Goal: Information Seeking & Learning: Check status

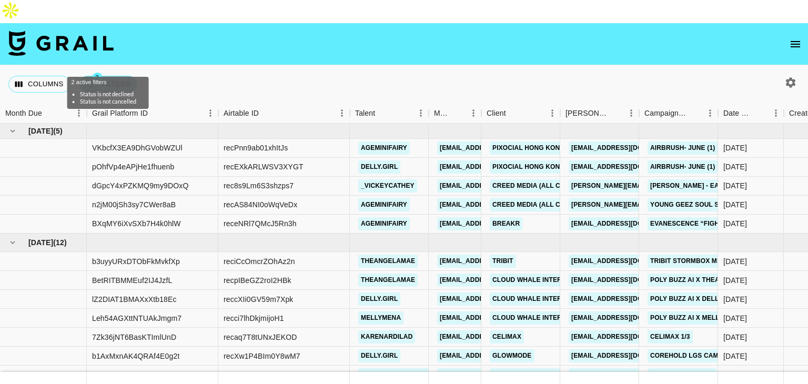
click at [120, 76] on button "2 Filters" at bounding box center [108, 84] width 58 height 17
select select "status"
select select "not"
select select "declined"
select select "status"
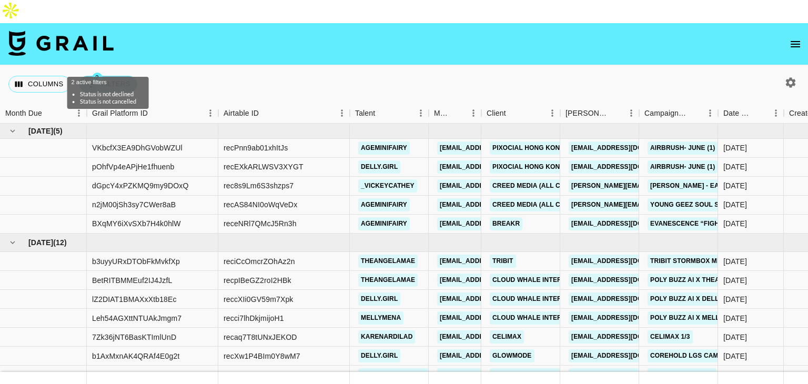
select select "not"
select select "cancelled"
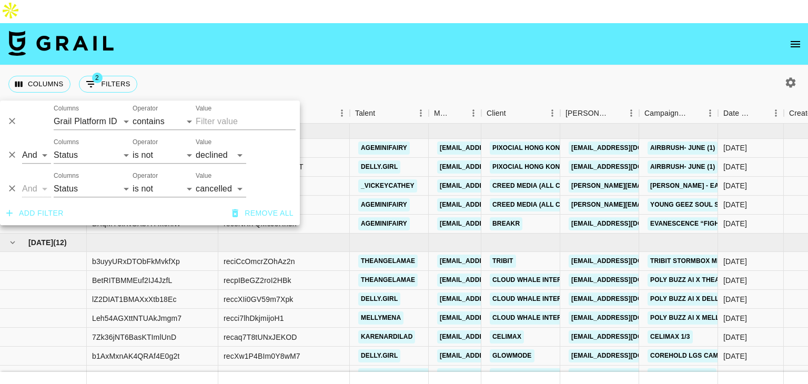
click at [345, 65] on div "Columns 2 Filters + Booking" at bounding box center [404, 84] width 808 height 38
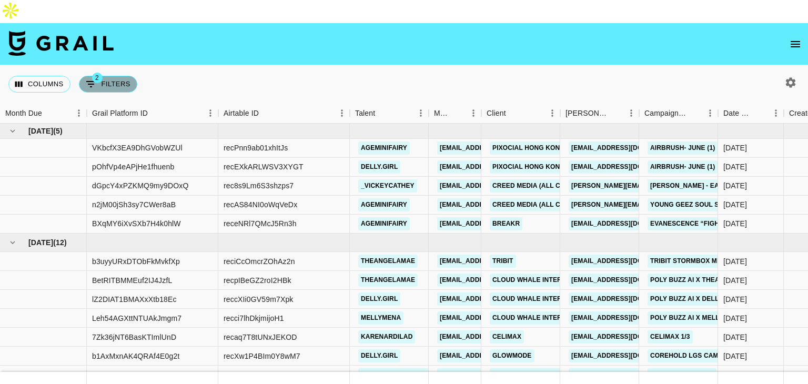
click at [83, 76] on button "2 Filters" at bounding box center [108, 84] width 58 height 17
select select "status"
select select "not"
select select "declined"
select select "status"
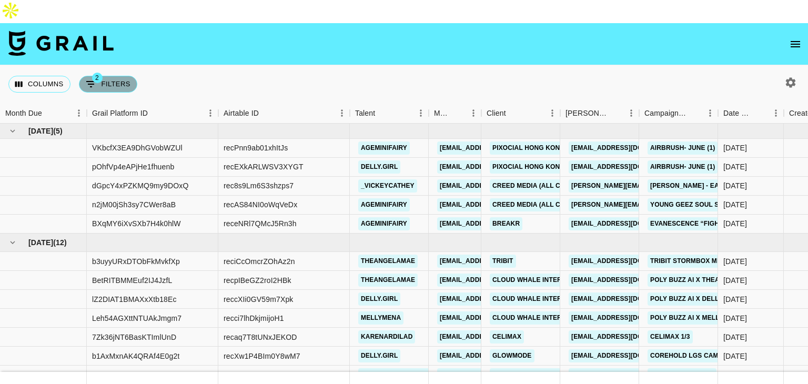
select select "not"
select select "cancelled"
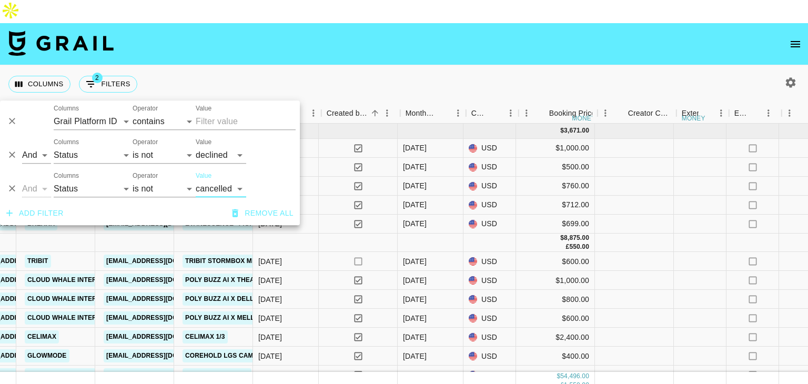
scroll to position [0, 467]
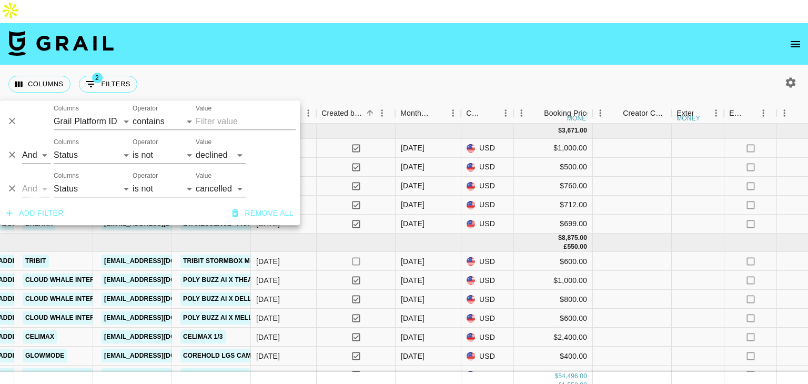
click at [559, 72] on div "Columns 2 Filters + Booking" at bounding box center [404, 84] width 808 height 38
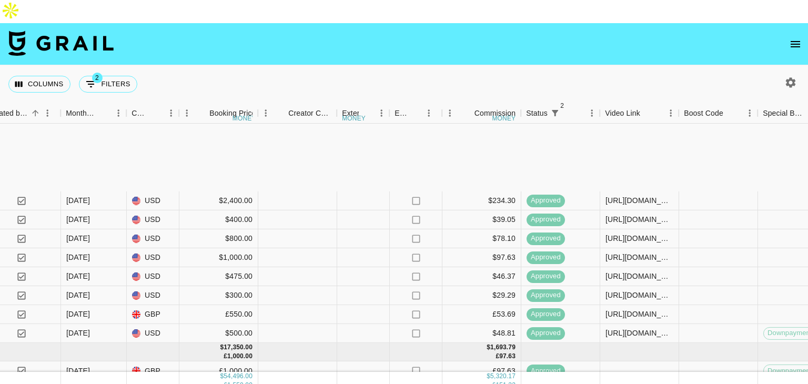
scroll to position [263, 802]
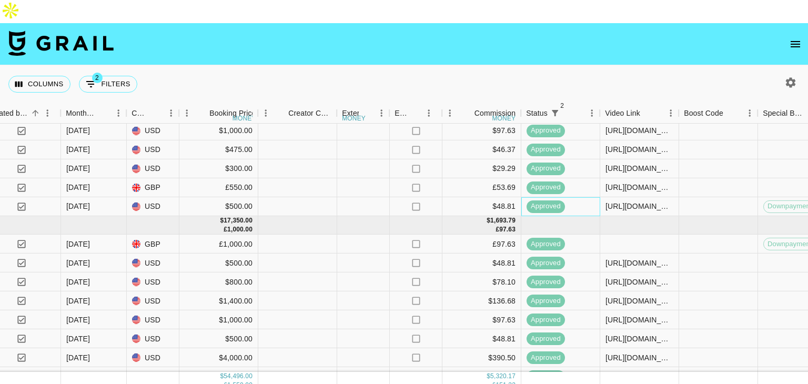
click at [528, 197] on div "approved" at bounding box center [560, 206] width 79 height 19
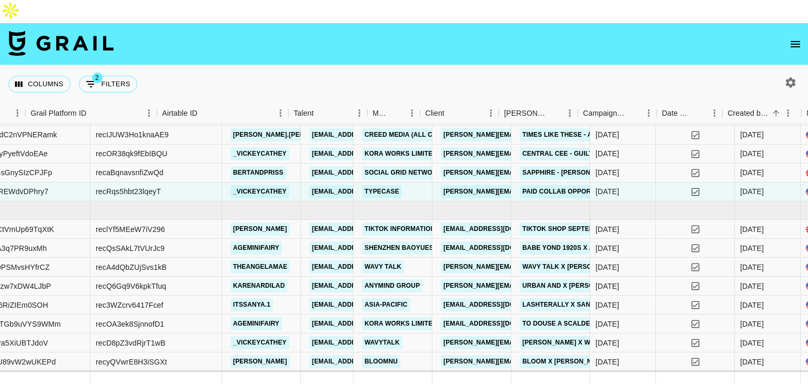
scroll to position [278, 0]
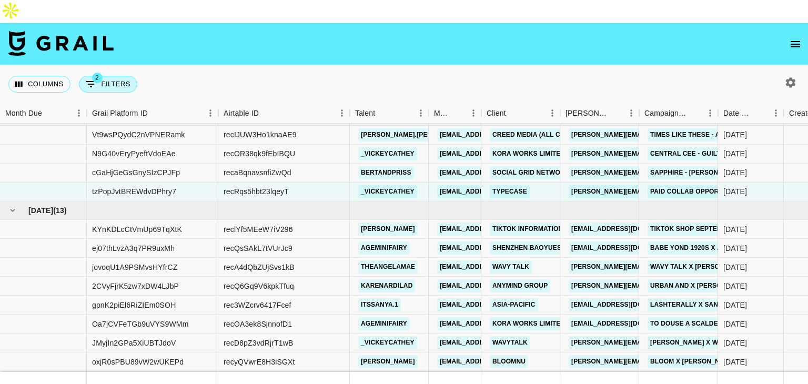
click at [93, 81] on icon "Show filters" at bounding box center [90, 84] width 9 height 6
select select "status"
select select "not"
select select "declined"
select select "status"
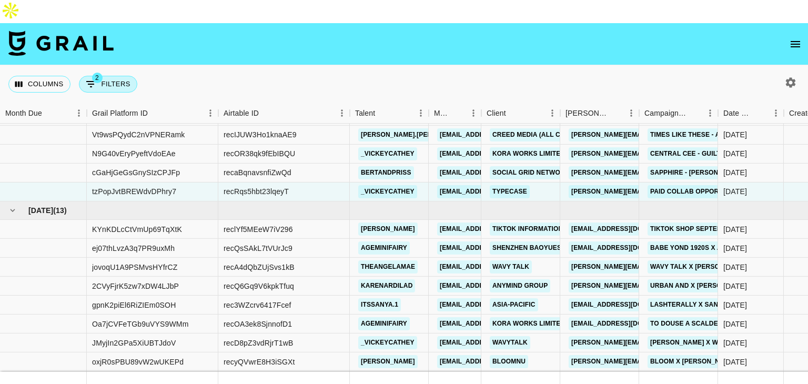
select select "not"
select select "cancelled"
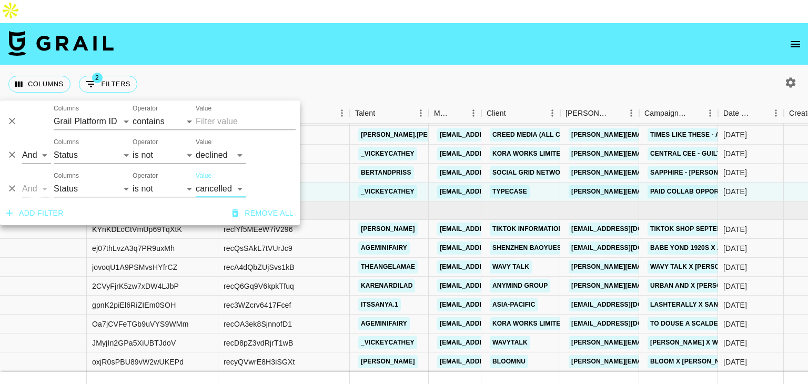
click at [42, 211] on button "Add filter" at bounding box center [35, 213] width 66 height 19
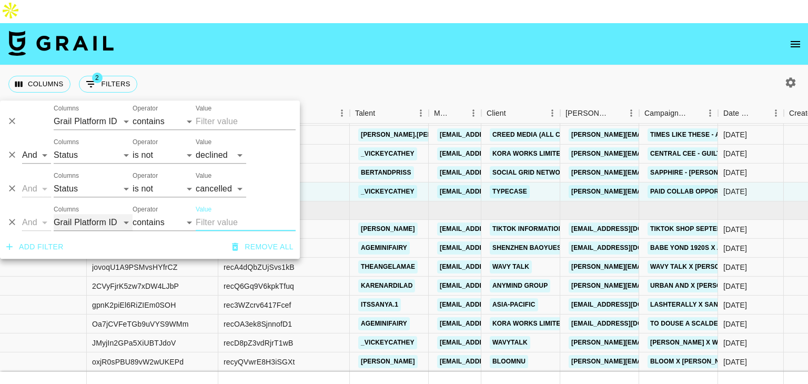
click at [93, 227] on select "Grail Platform ID Airtable ID Talent Manager Client [PERSON_NAME] Campaign (Typ…" at bounding box center [93, 222] width 79 height 17
select select "status"
click at [54, 214] on select "Grail Platform ID Airtable ID Talent Manager Client [PERSON_NAME] Campaign (Typ…" at bounding box center [93, 222] width 79 height 17
select select "is"
click at [215, 223] on select "confirmed declined draft posted approved cancelled badDebt" at bounding box center [221, 222] width 50 height 17
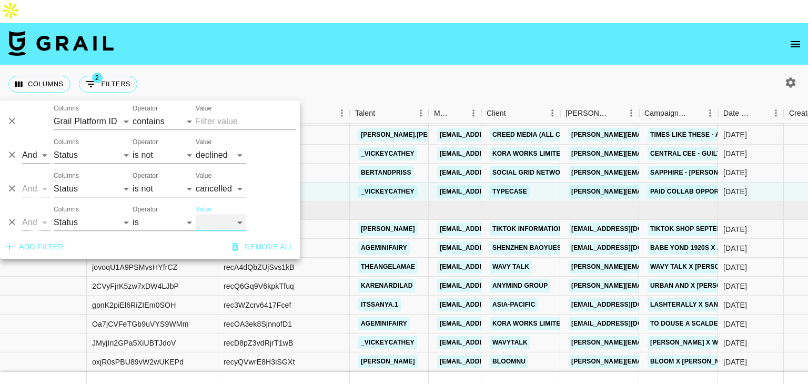
select select "approved"
click at [196, 214] on select "confirmed declined draft posted approved cancelled badDebt" at bounding box center [221, 222] width 50 height 17
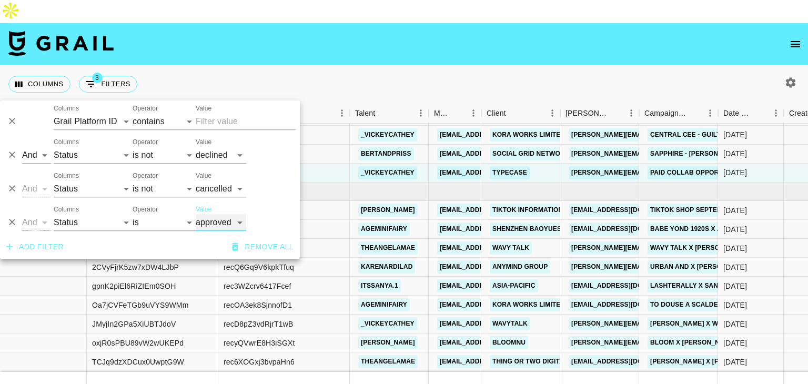
scroll to position [259, 0]
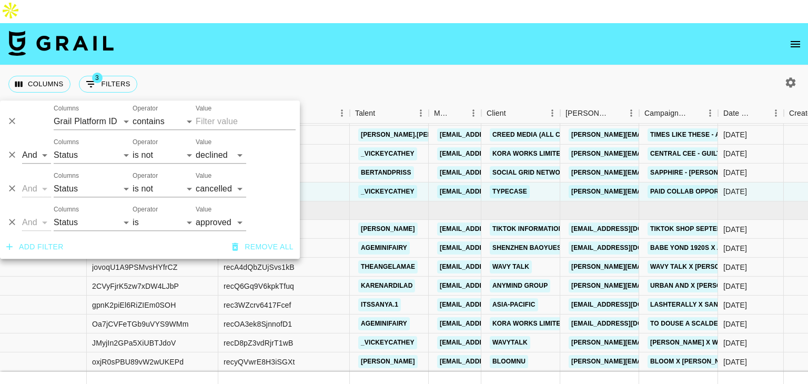
click at [444, 66] on div "Columns 3 Filters + Booking" at bounding box center [404, 84] width 808 height 38
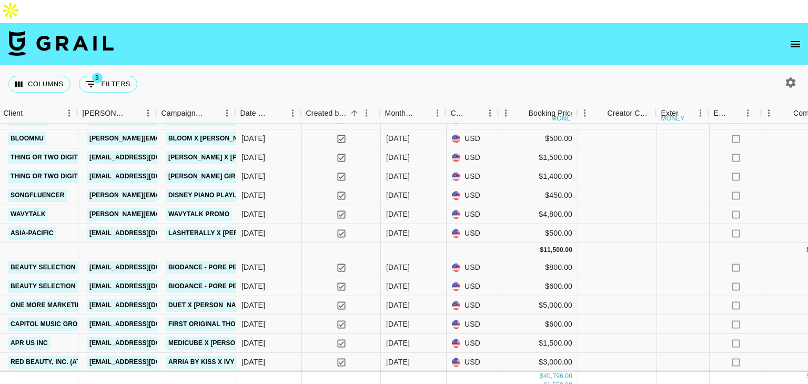
scroll to position [490, 483]
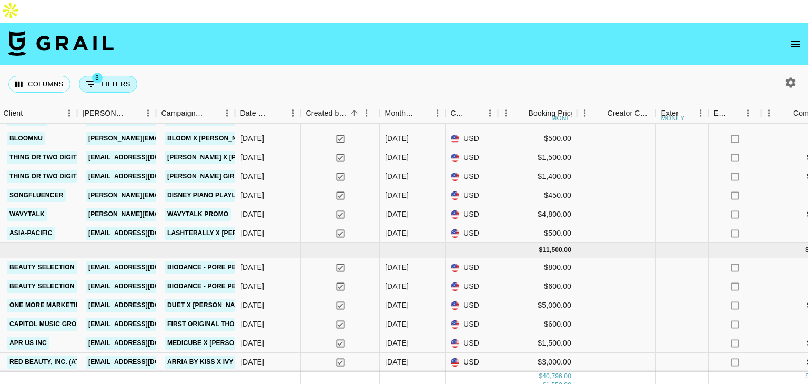
click at [93, 78] on icon "Show filters" at bounding box center [91, 84] width 13 height 13
select select "status"
select select "not"
select select "declined"
select select "status"
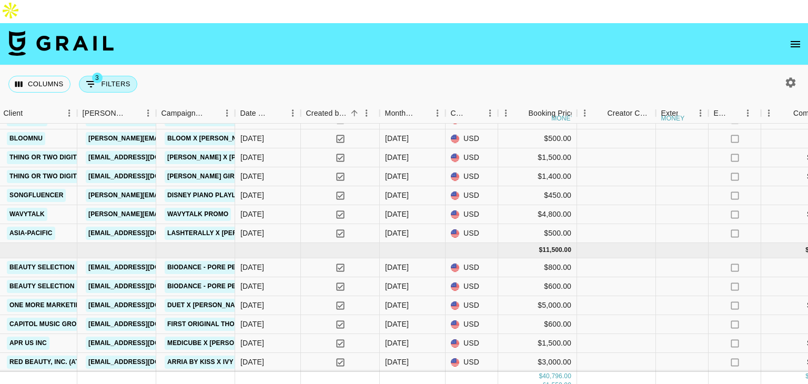
select select "not"
select select "cancelled"
select select "status"
select select "approved"
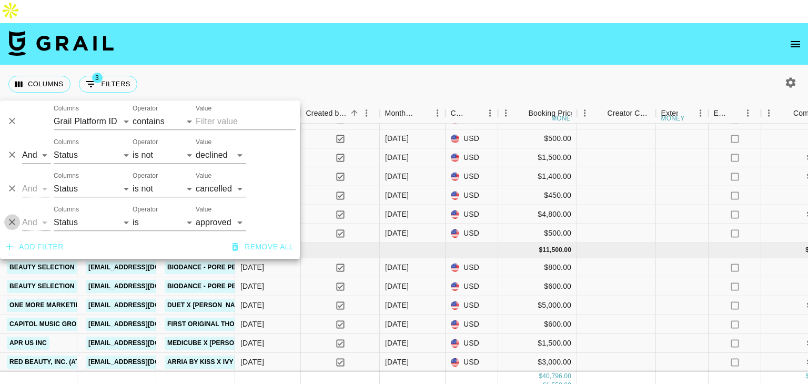
click at [9, 222] on icon "Delete" at bounding box center [12, 222] width 11 height 11
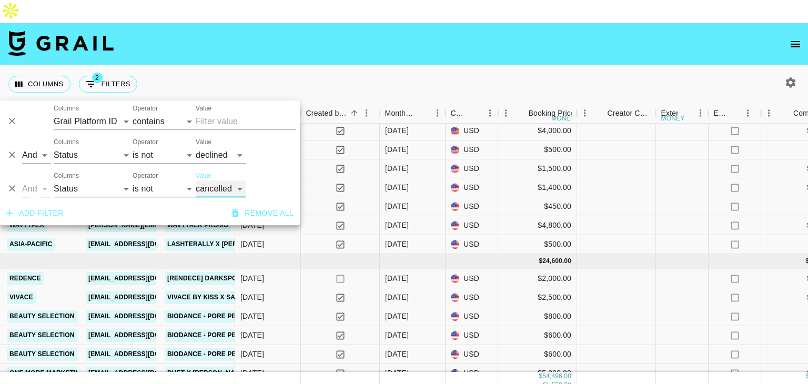
scroll to position [509, 483]
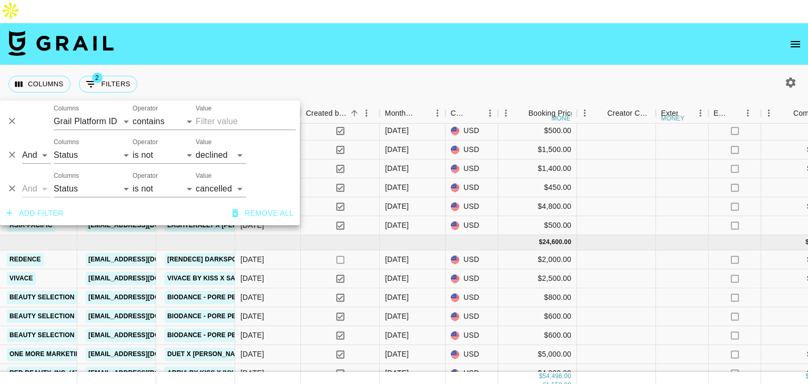
click at [380, 65] on div "Columns 2 Filters + Booking" at bounding box center [404, 84] width 808 height 38
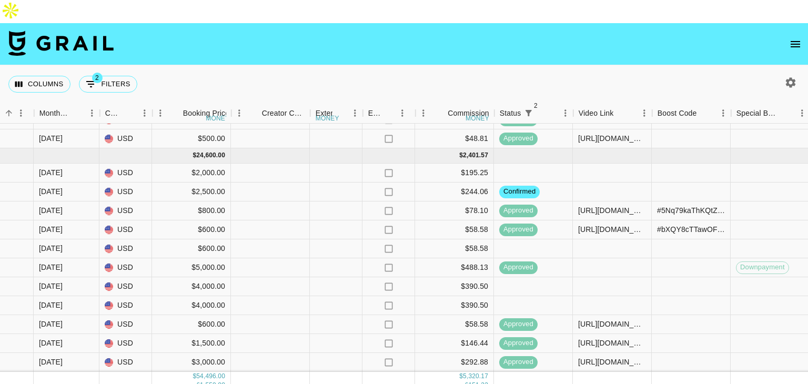
scroll to position [603, 828]
